Goal: Communication & Community: Answer question/provide support

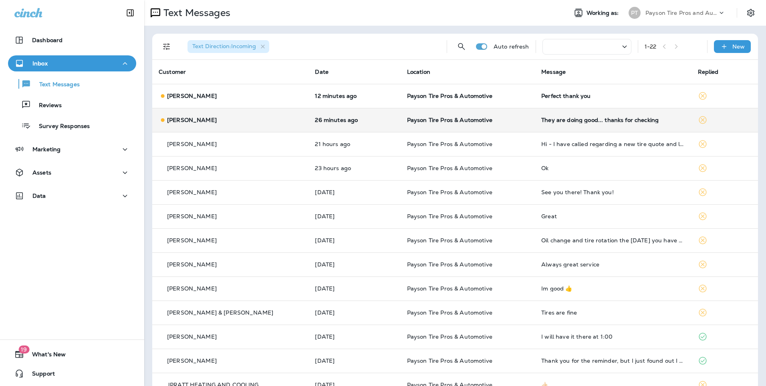
click at [254, 121] on div "[PERSON_NAME]" at bounding box center [231, 120] width 144 height 8
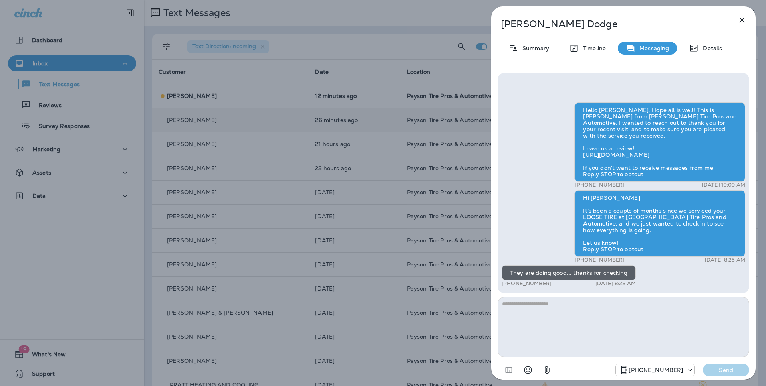
click at [347, 111] on div "[PERSON_NAME] Summary Timeline Messaging Details Hello [PERSON_NAME], Hope all …" at bounding box center [383, 193] width 766 height 386
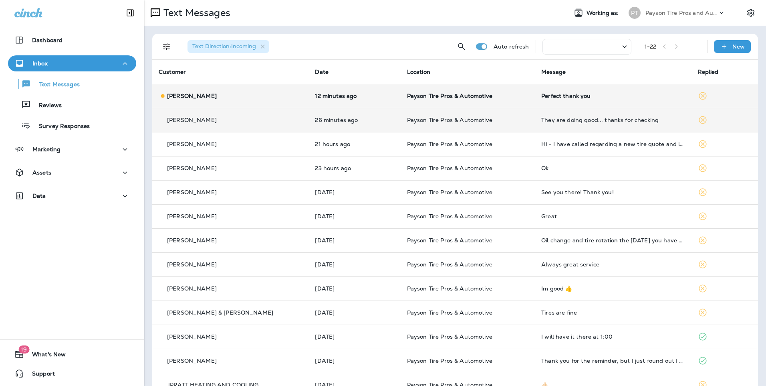
click at [386, 99] on td "12 minutes ago" at bounding box center [355, 96] width 92 height 24
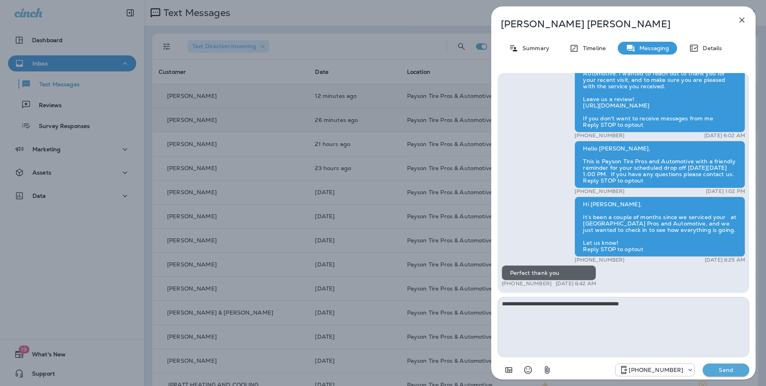
type textarea "**********"
click at [734, 368] on p "Send" at bounding box center [727, 369] width 34 height 7
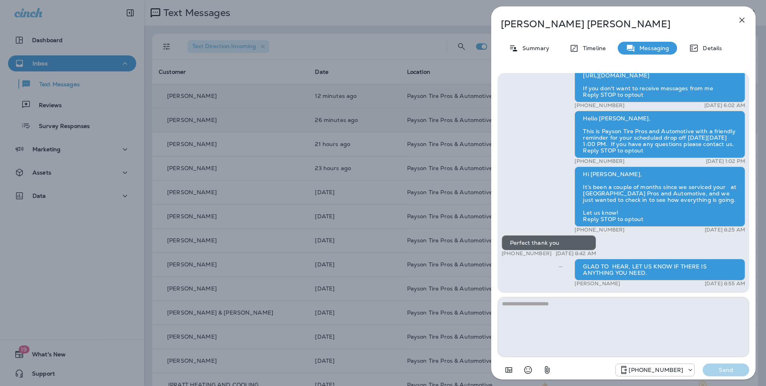
click at [308, 132] on div "[PERSON_NAME] Summary Timeline Messaging Details Hello [PERSON_NAME], This is P…" at bounding box center [383, 193] width 766 height 386
